Goal: Navigation & Orientation: Find specific page/section

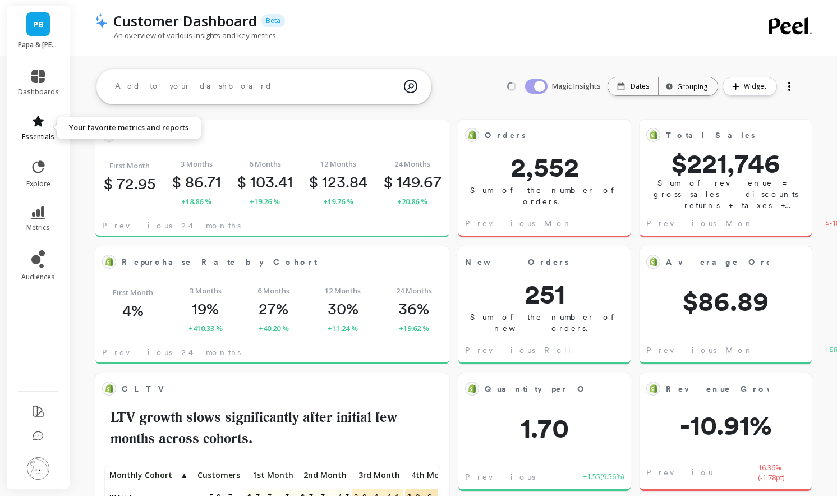
scroll to position [308, 330]
click at [38, 174] on icon at bounding box center [38, 167] width 16 height 16
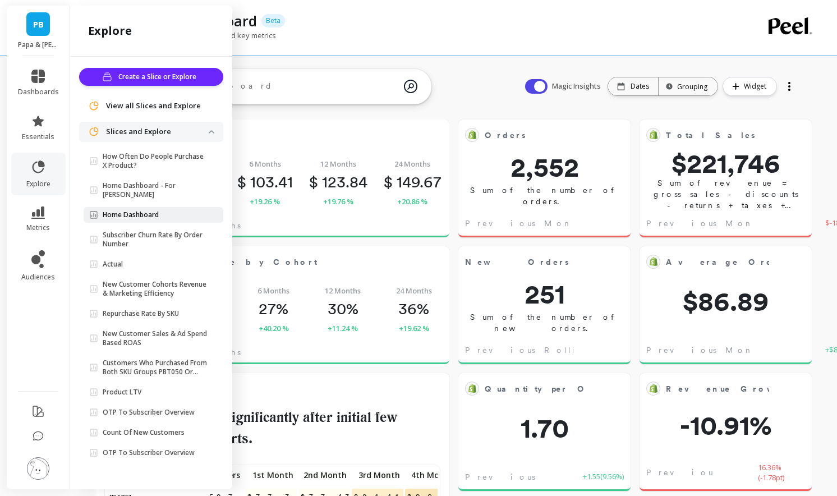
click at [171, 207] on link "Home Dashboard" at bounding box center [154, 215] width 140 height 16
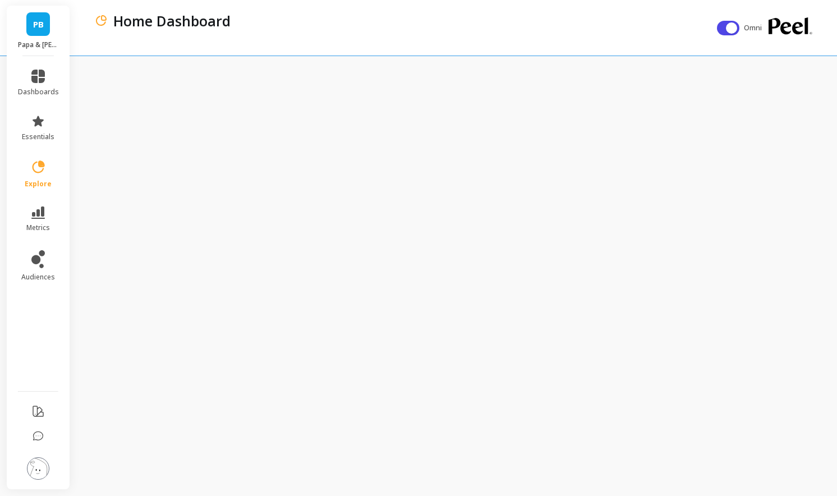
click at [40, 189] on li "explore" at bounding box center [38, 174] width 54 height 43
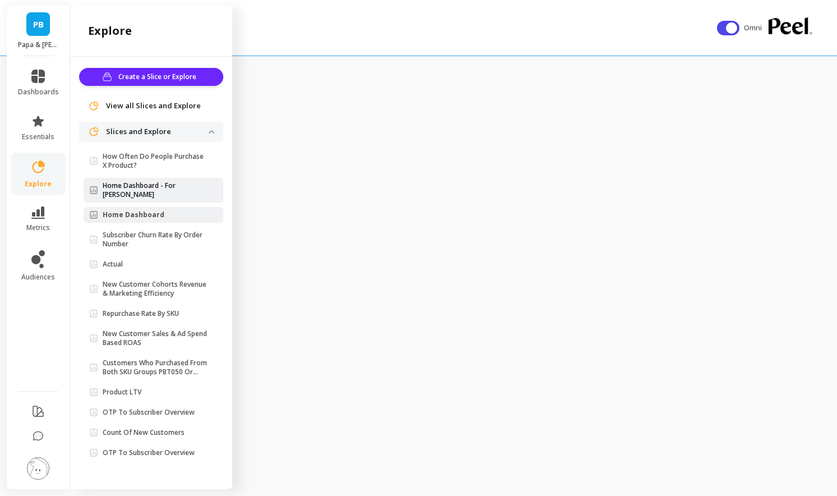
click at [144, 179] on link "Home Dashboard - For [PERSON_NAME]" at bounding box center [154, 190] width 140 height 25
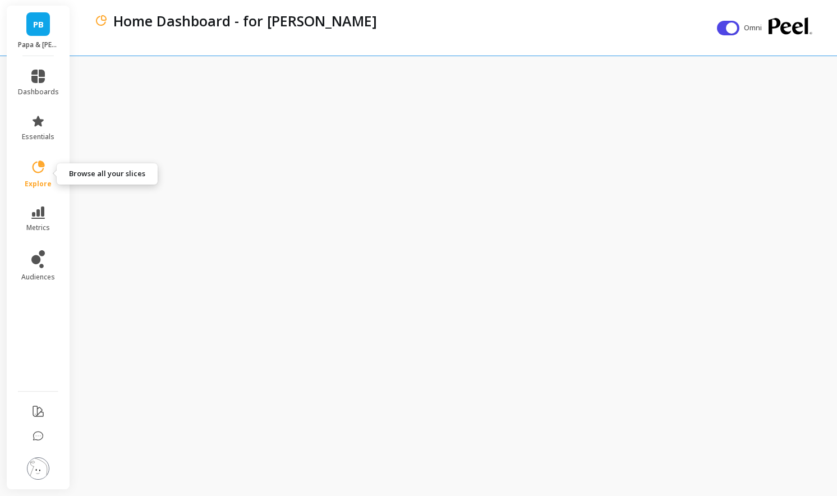
click at [34, 166] on icon at bounding box center [38, 167] width 16 height 16
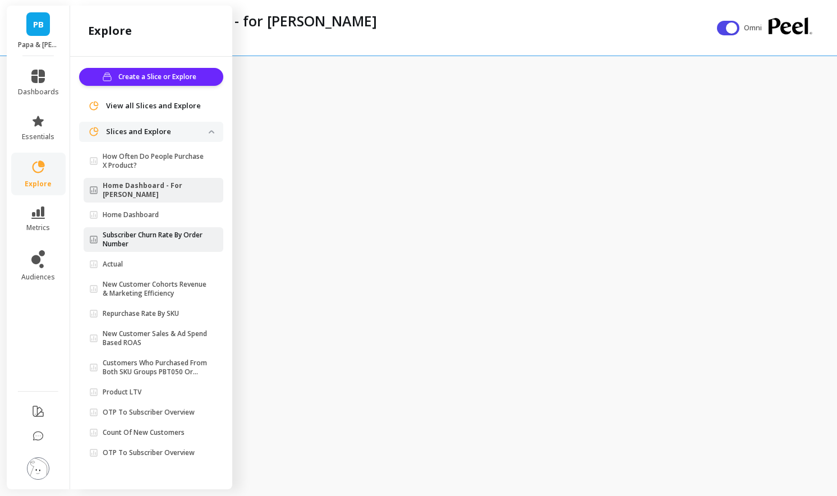
click at [134, 239] on link "Subscriber Churn Rate By Order Number" at bounding box center [154, 239] width 140 height 25
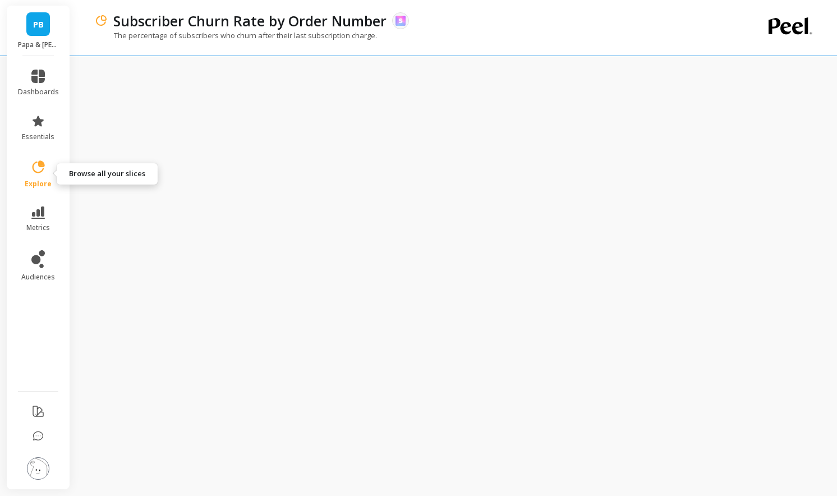
click at [35, 172] on icon at bounding box center [39, 166] width 12 height 12
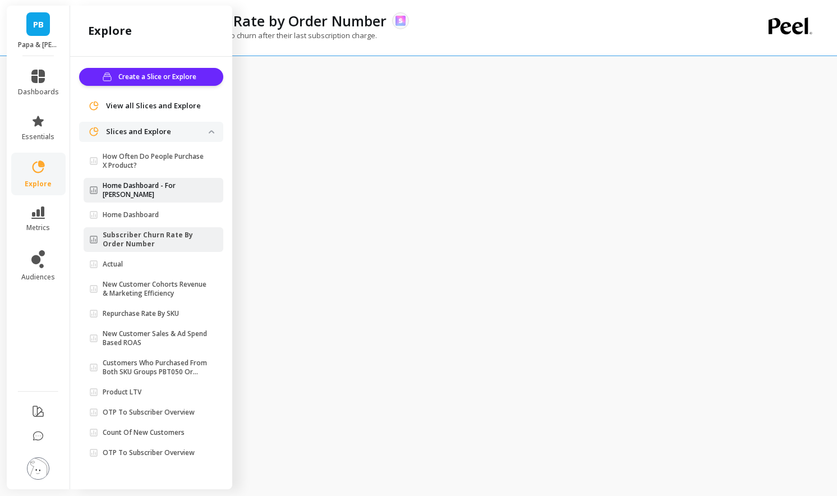
click at [131, 193] on link "Home Dashboard - For [PERSON_NAME]" at bounding box center [154, 190] width 140 height 25
